Goal: Information Seeking & Learning: Learn about a topic

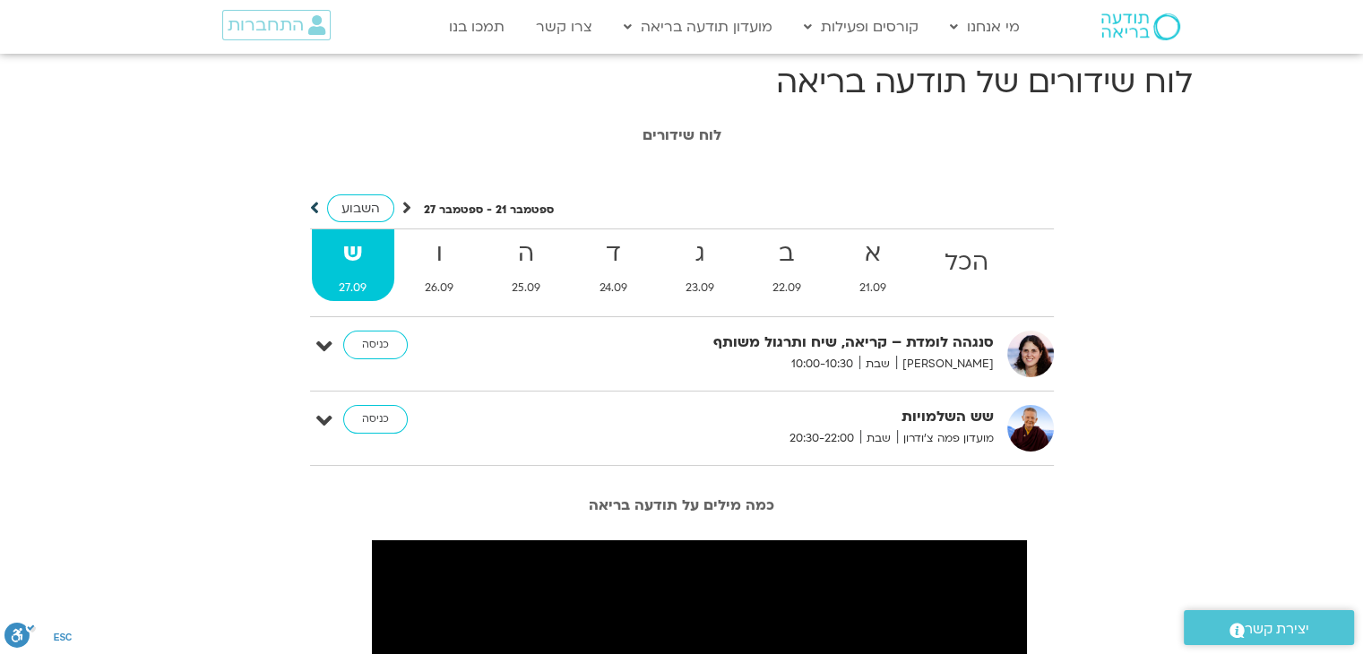
click at [313, 209] on icon at bounding box center [314, 208] width 9 height 18
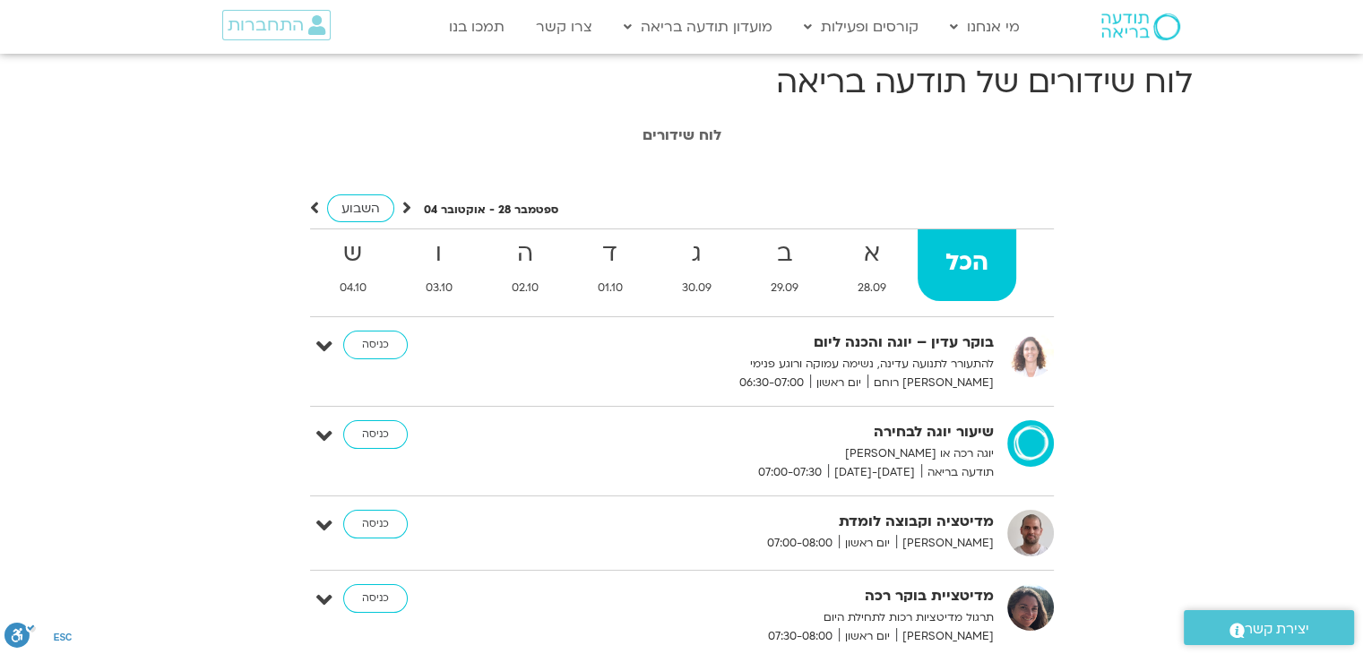
click at [312, 202] on icon at bounding box center [314, 208] width 9 height 18
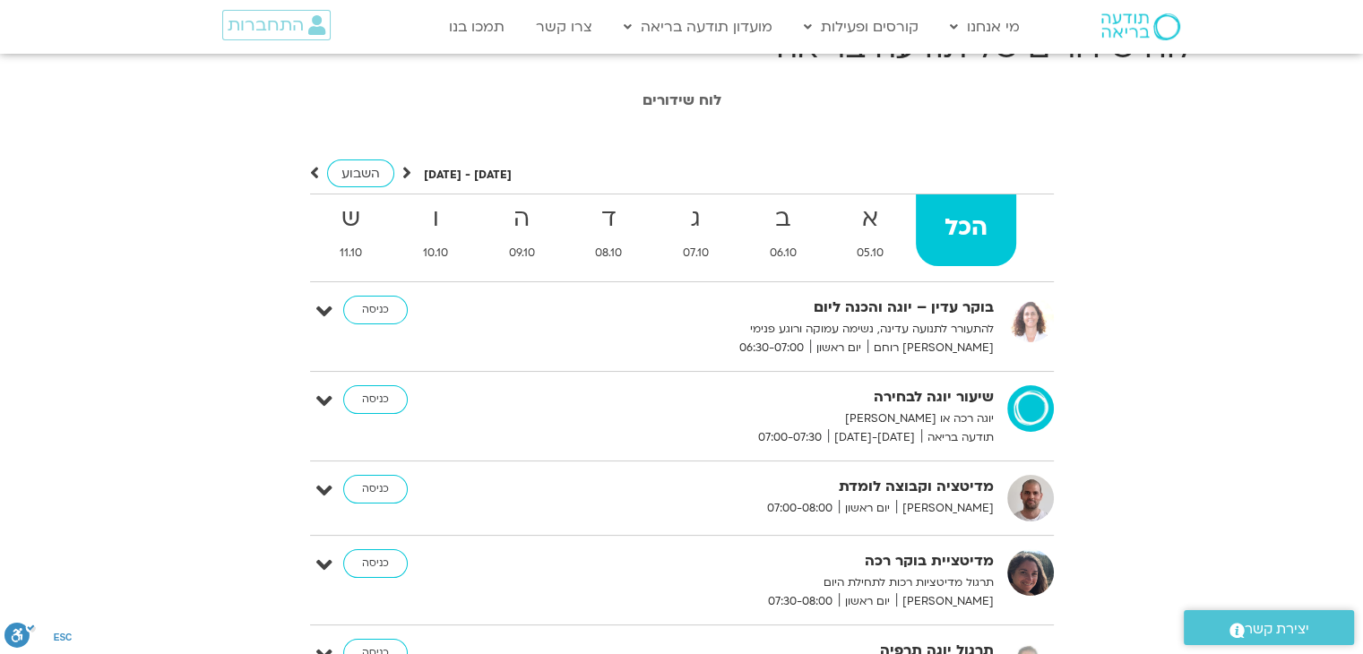
scroll to position [34, 0]
click at [407, 172] on icon at bounding box center [406, 174] width 9 height 18
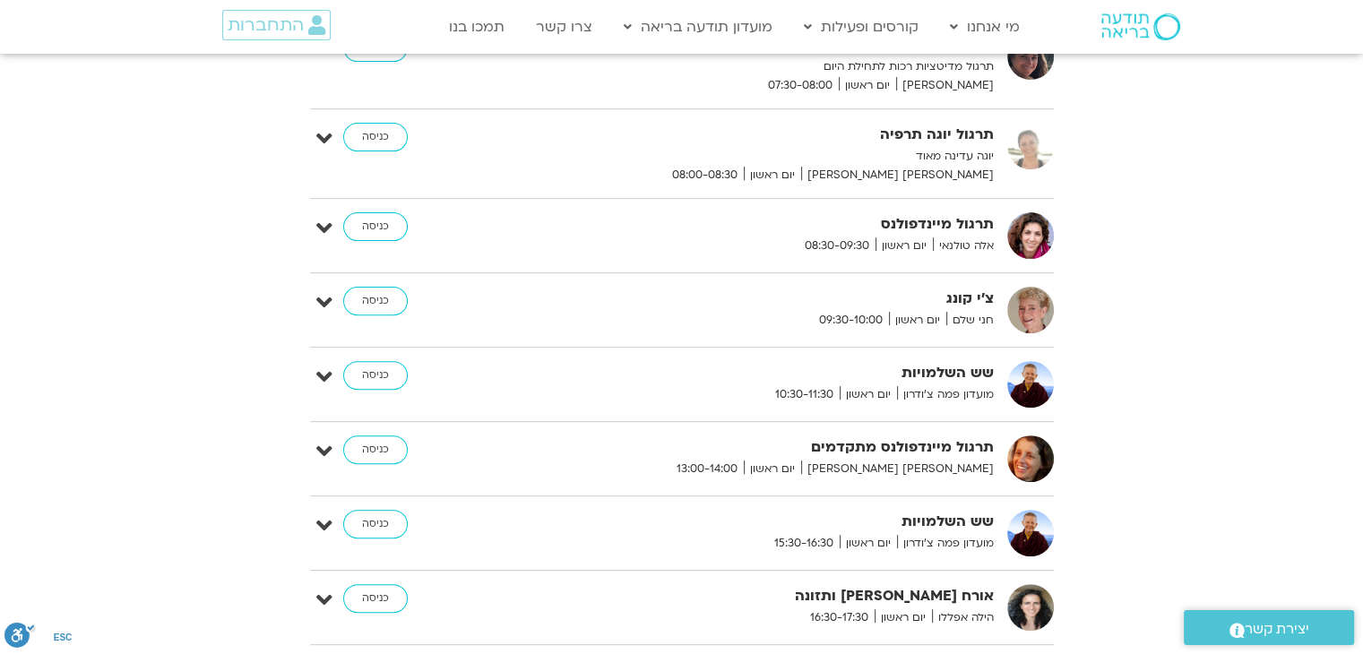
scroll to position [582, 0]
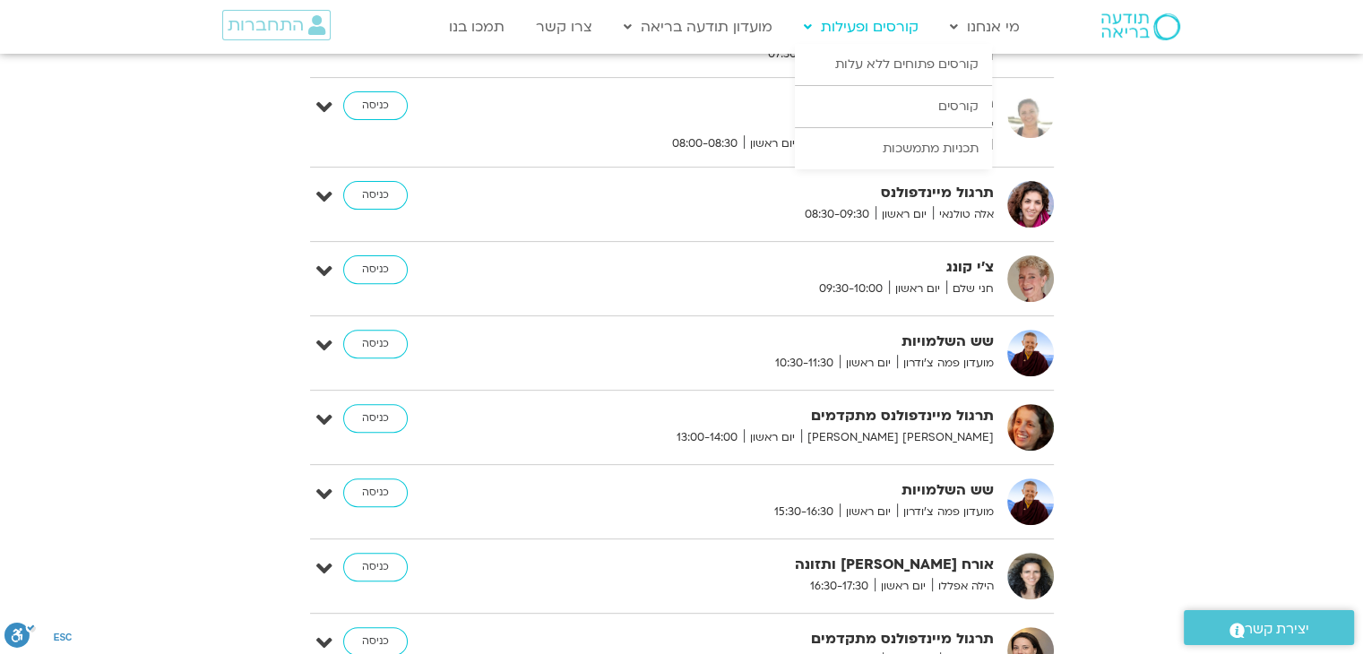
click at [884, 27] on link "קורסים ופעילות" at bounding box center [861, 27] width 133 height 34
click at [892, 24] on link "קורסים ופעילות" at bounding box center [861, 27] width 133 height 34
click at [965, 115] on link "קורסים" at bounding box center [893, 106] width 197 height 41
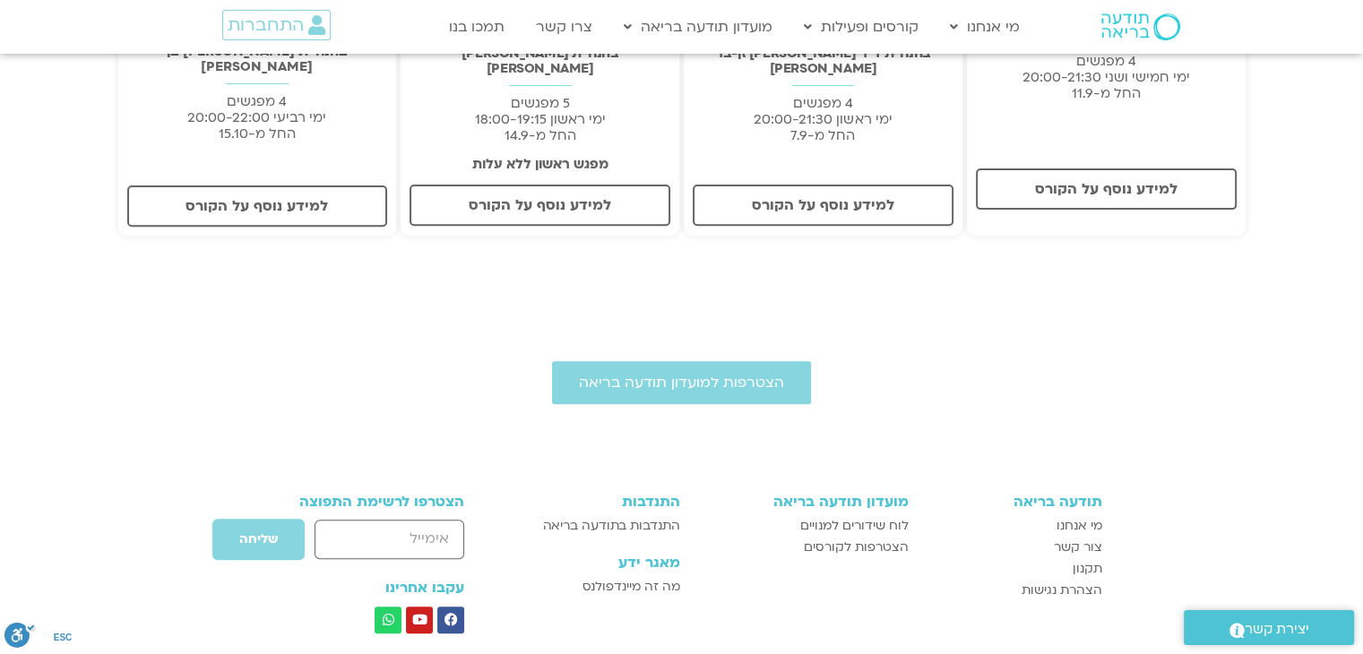
scroll to position [643, 0]
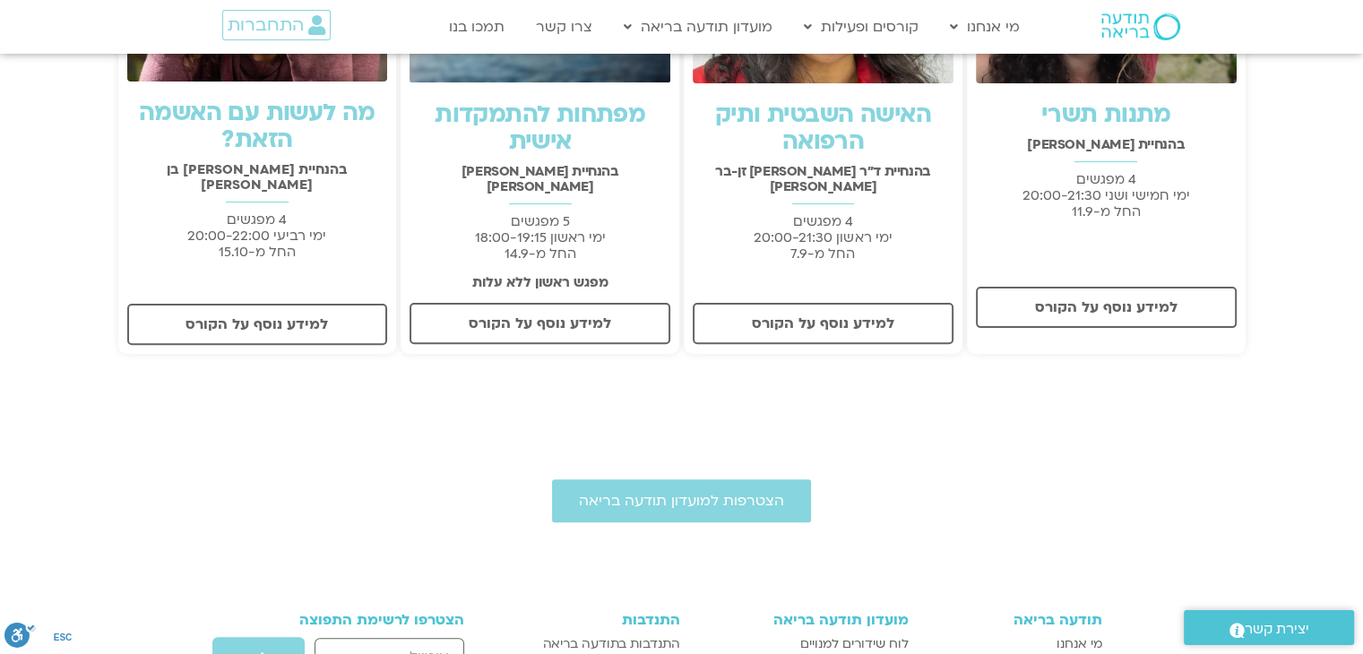
click at [1057, 492] on div "הצטרפות למועדון תודעה בריאה" at bounding box center [681, 500] width 1363 height 43
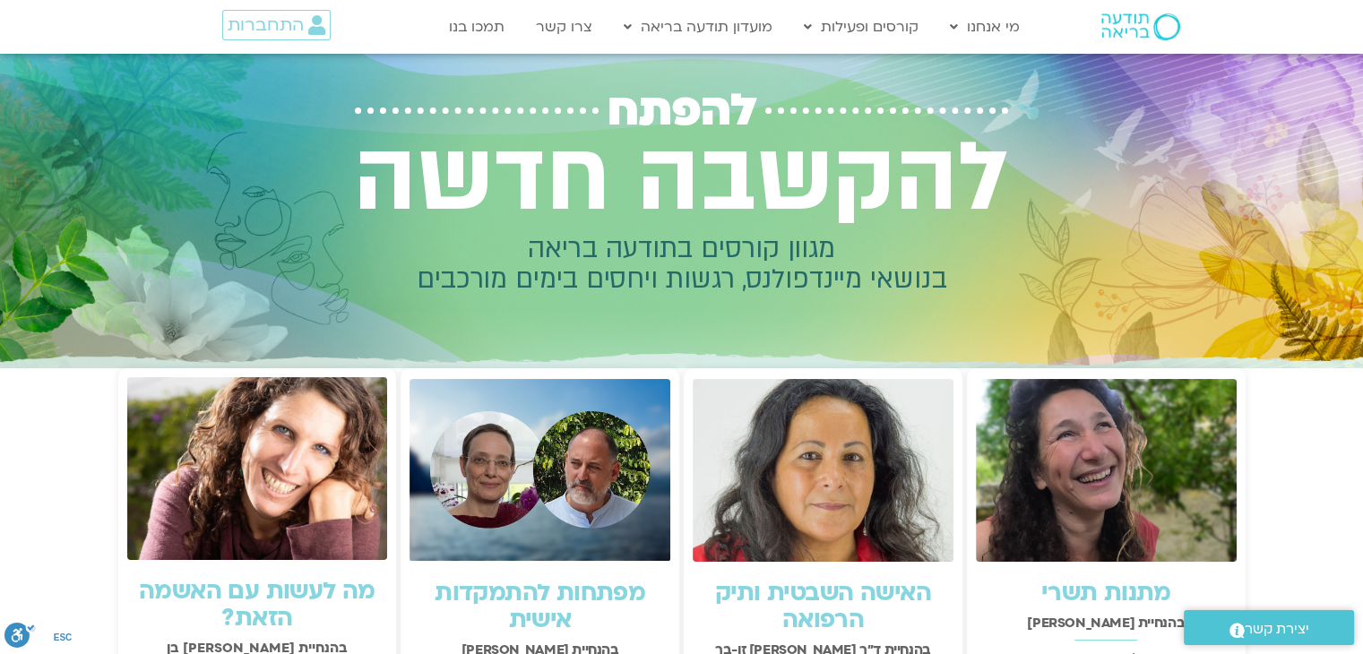
scroll to position [0, 0]
